Goal: Browse casually

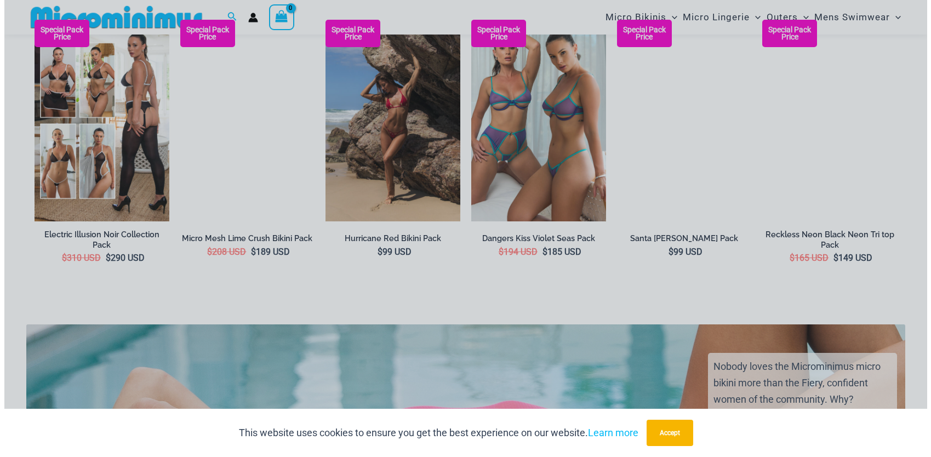
scroll to position [2024, 0]
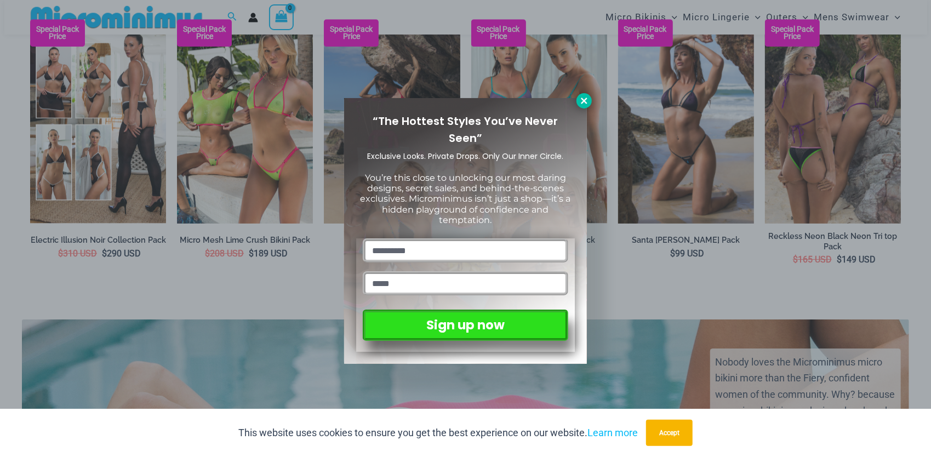
click at [584, 101] on icon at bounding box center [584, 101] width 6 height 6
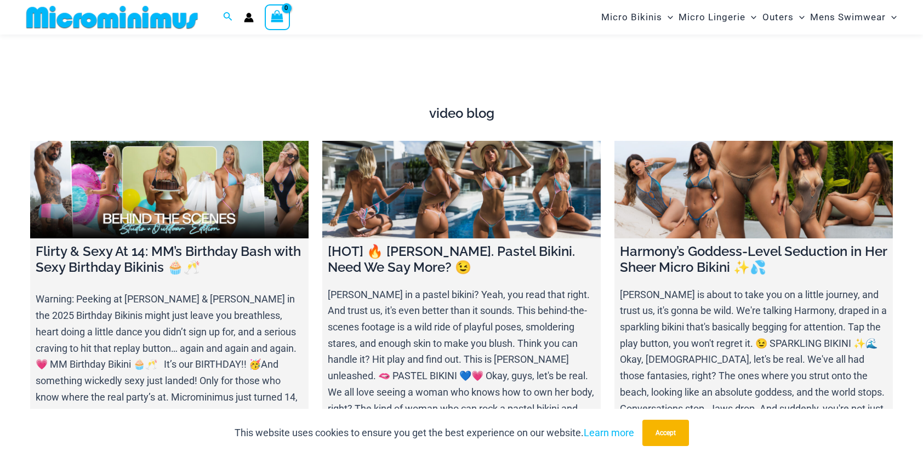
scroll to position [4318, 0]
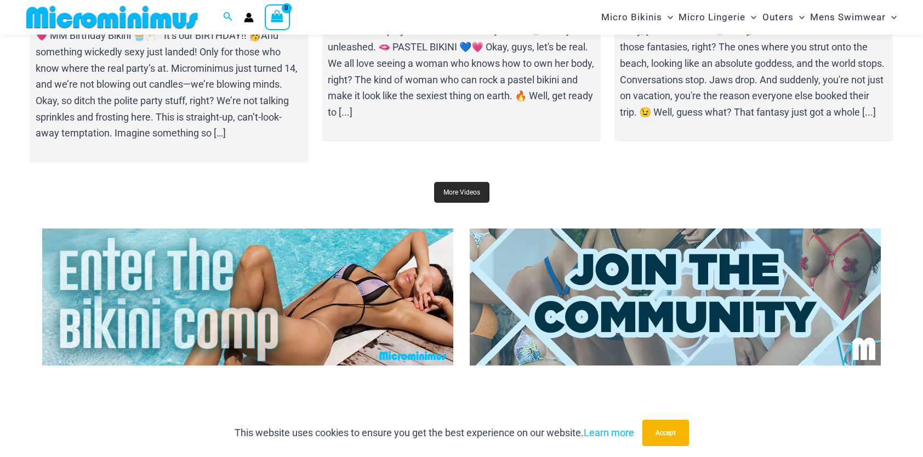
click at [455, 193] on link "More Videos" at bounding box center [461, 192] width 55 height 21
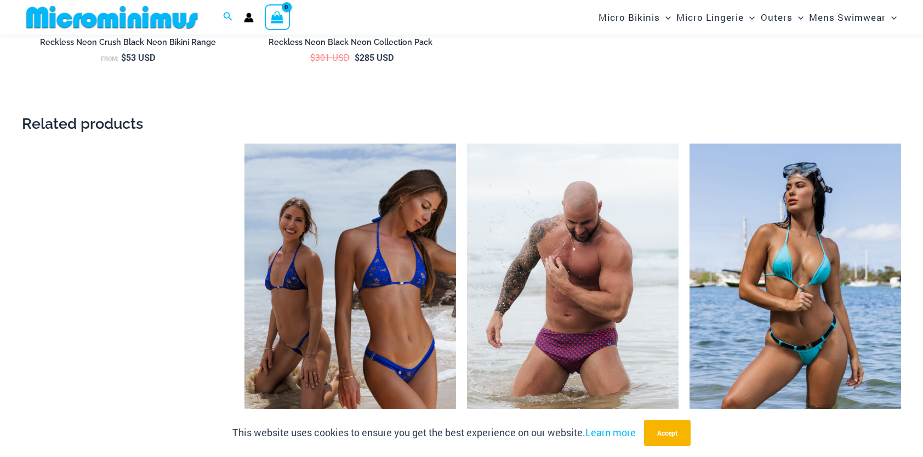
scroll to position [2181, 0]
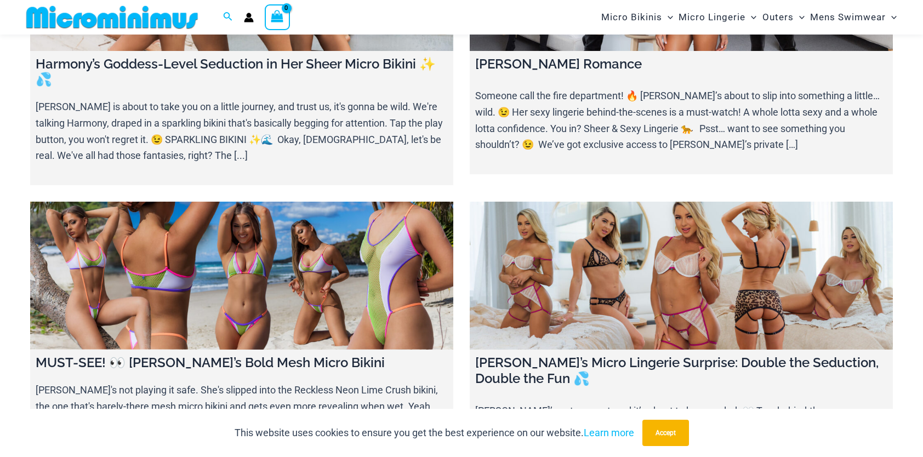
scroll to position [648, 0]
